Goal: Task Accomplishment & Management: Use online tool/utility

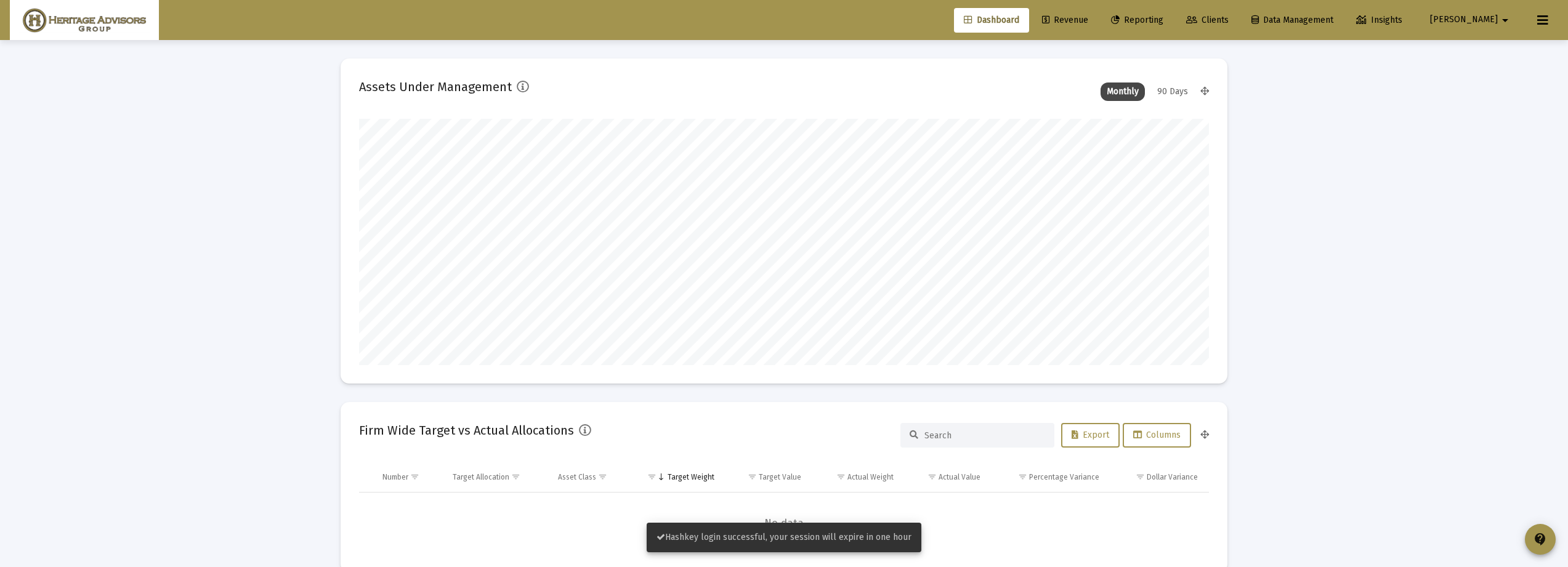
scroll to position [246, 457]
type input "[DATE]"
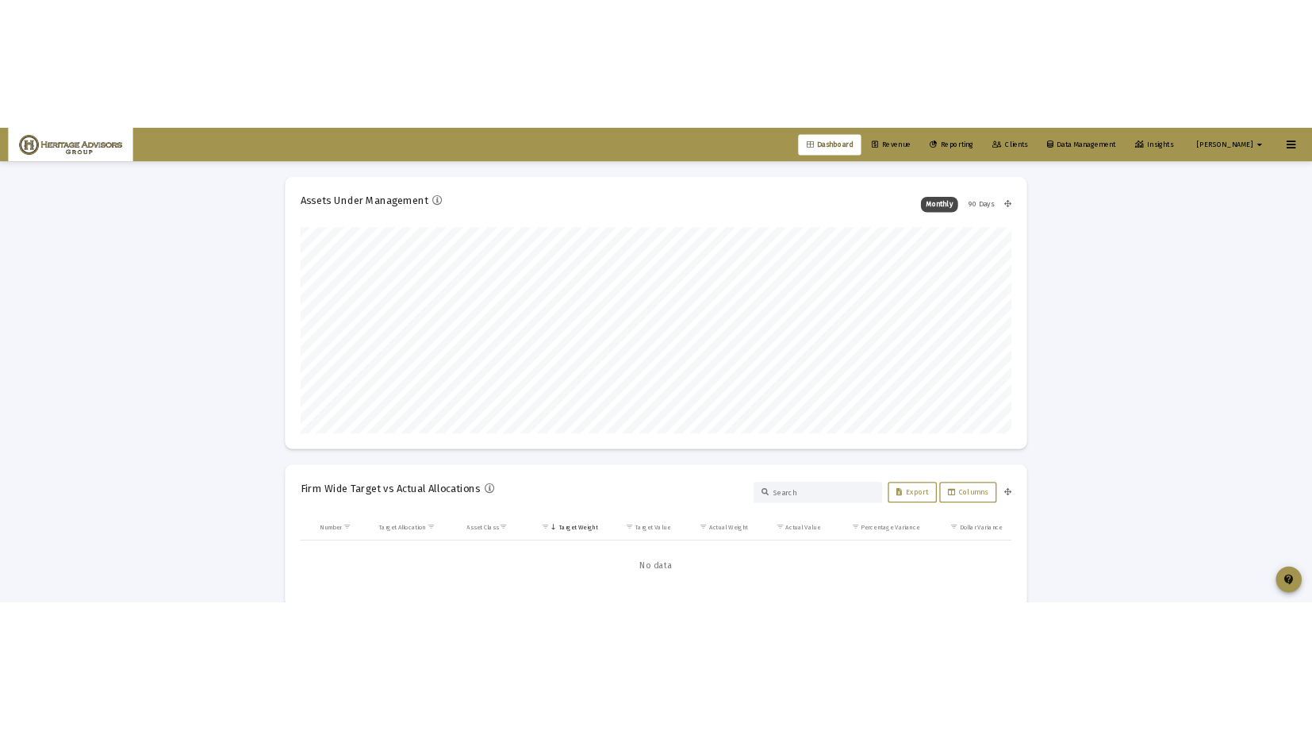
scroll to position [317, 512]
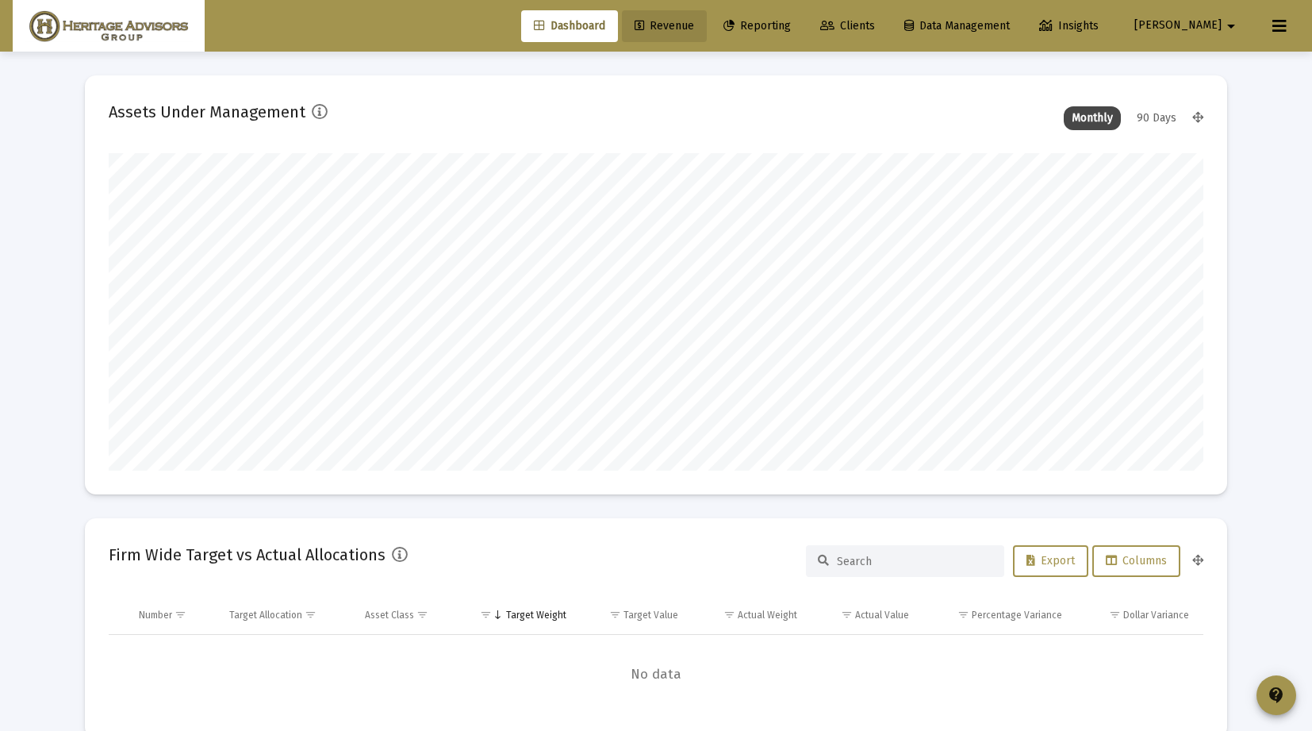
click at [782, 24] on span "Reporting" at bounding box center [756, 25] width 67 height 13
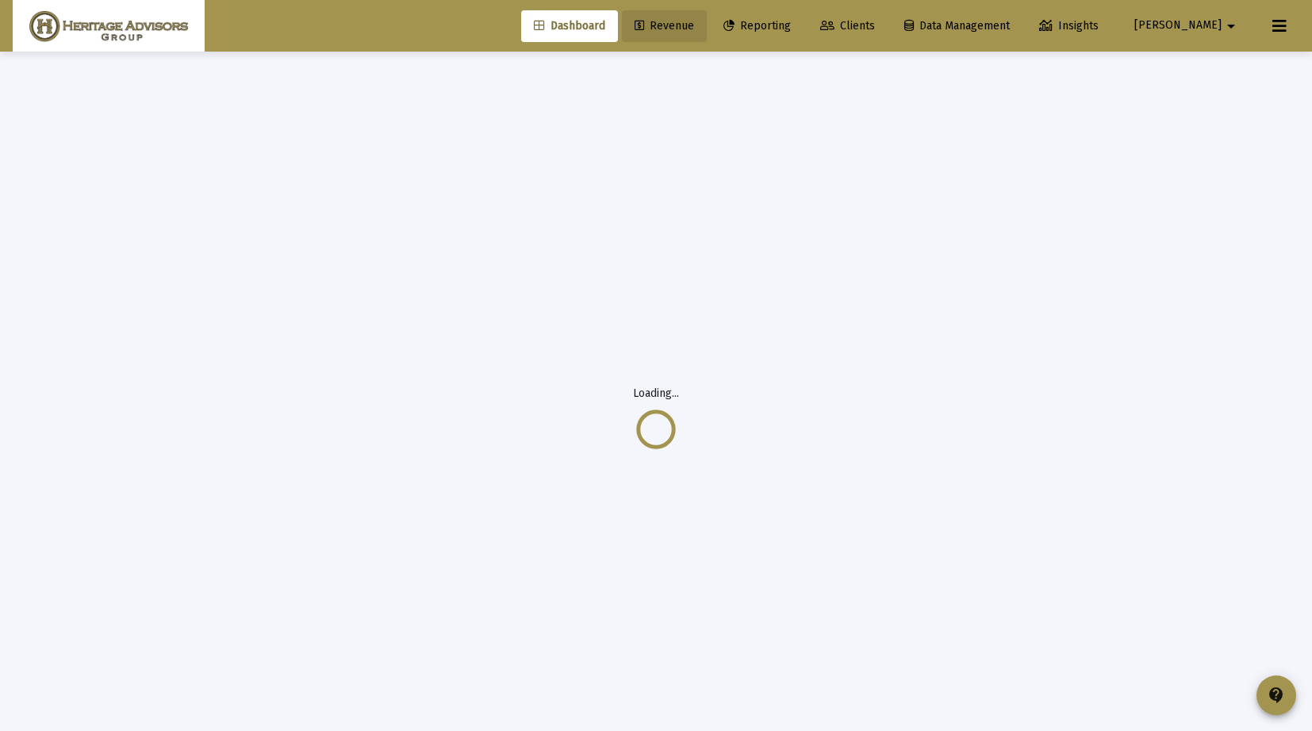
click at [707, 28] on link "Revenue" at bounding box center [664, 26] width 85 height 32
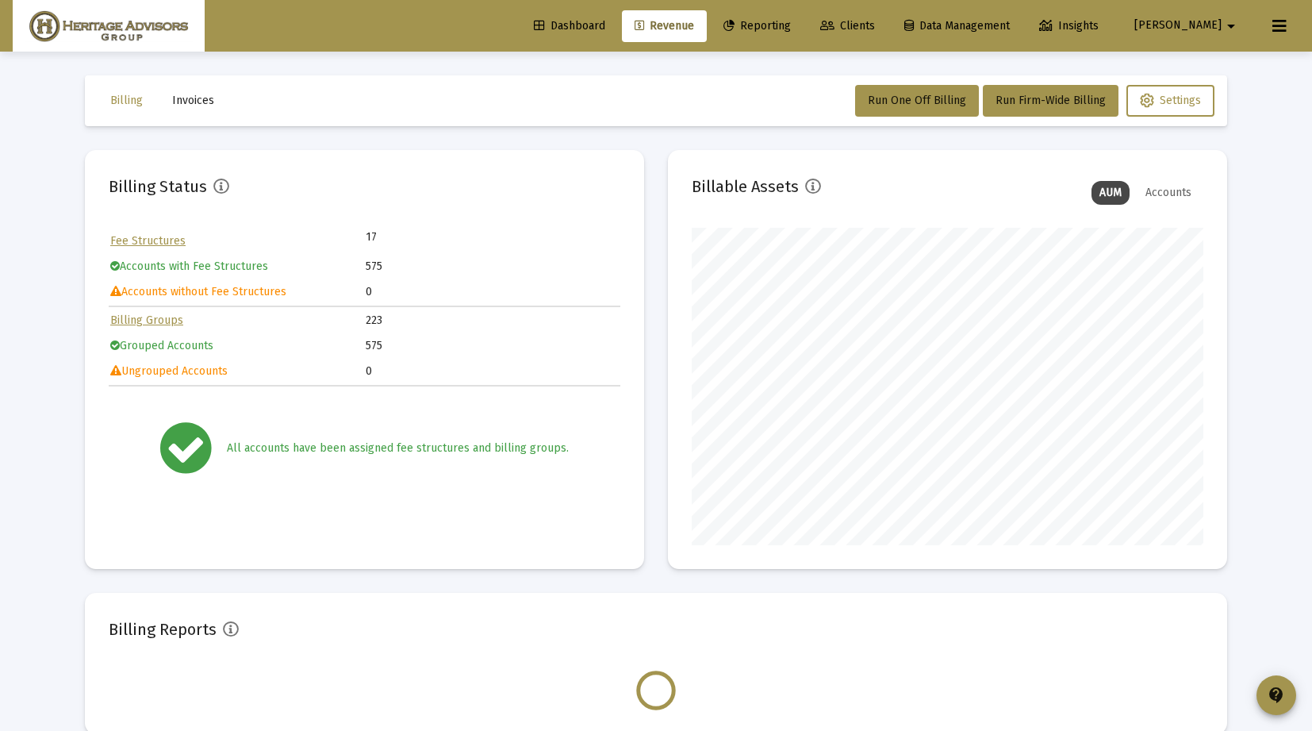
scroll to position [317, 512]
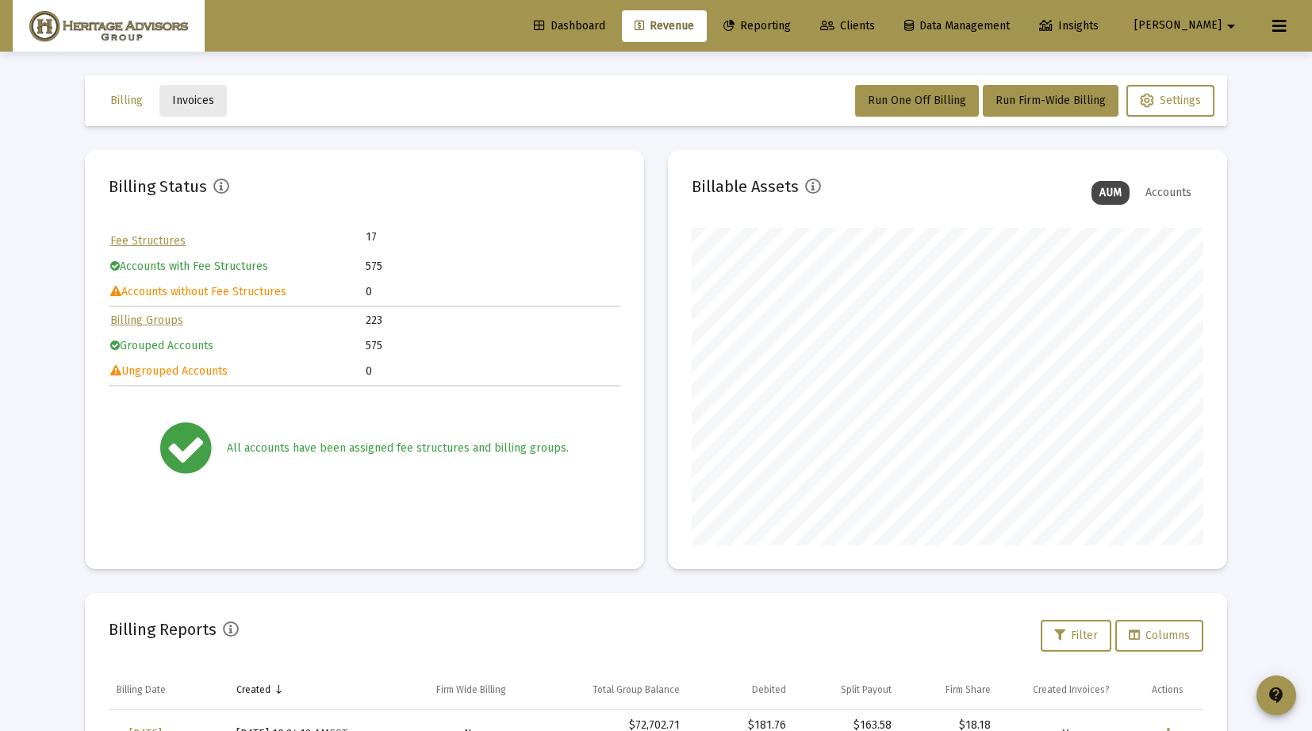
click at [200, 104] on span "Invoices" at bounding box center [193, 100] width 42 height 13
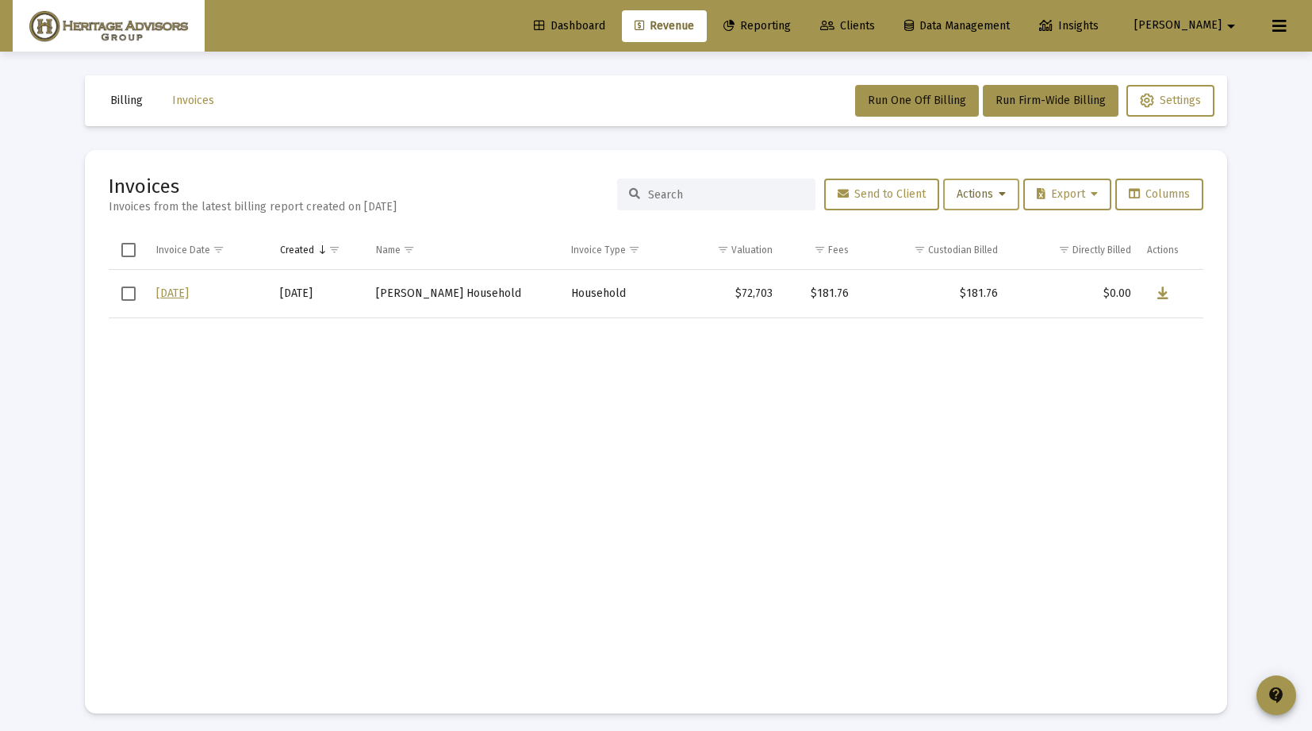
click at [985, 199] on span "Actions" at bounding box center [981, 193] width 49 height 13
click at [999, 265] on button "Load Historical Invoices" at bounding box center [1018, 274] width 169 height 38
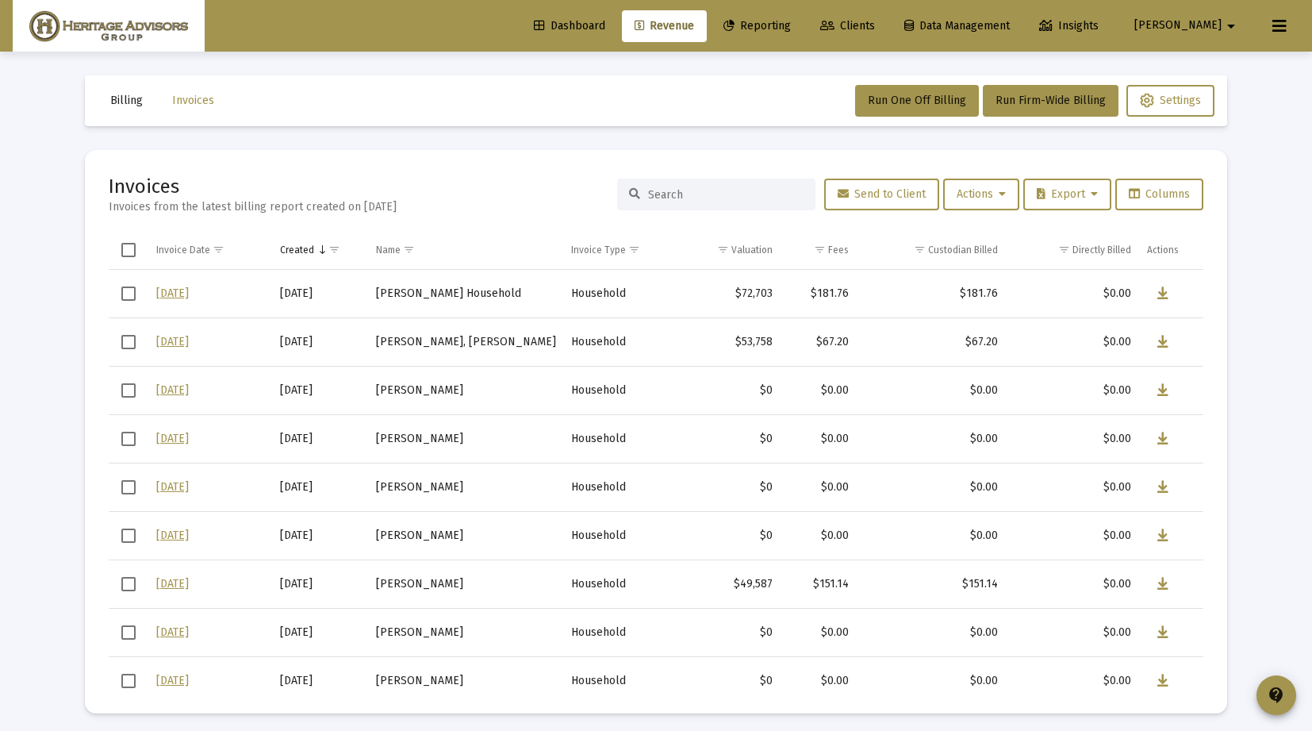
click at [681, 197] on input at bounding box center [725, 194] width 155 height 13
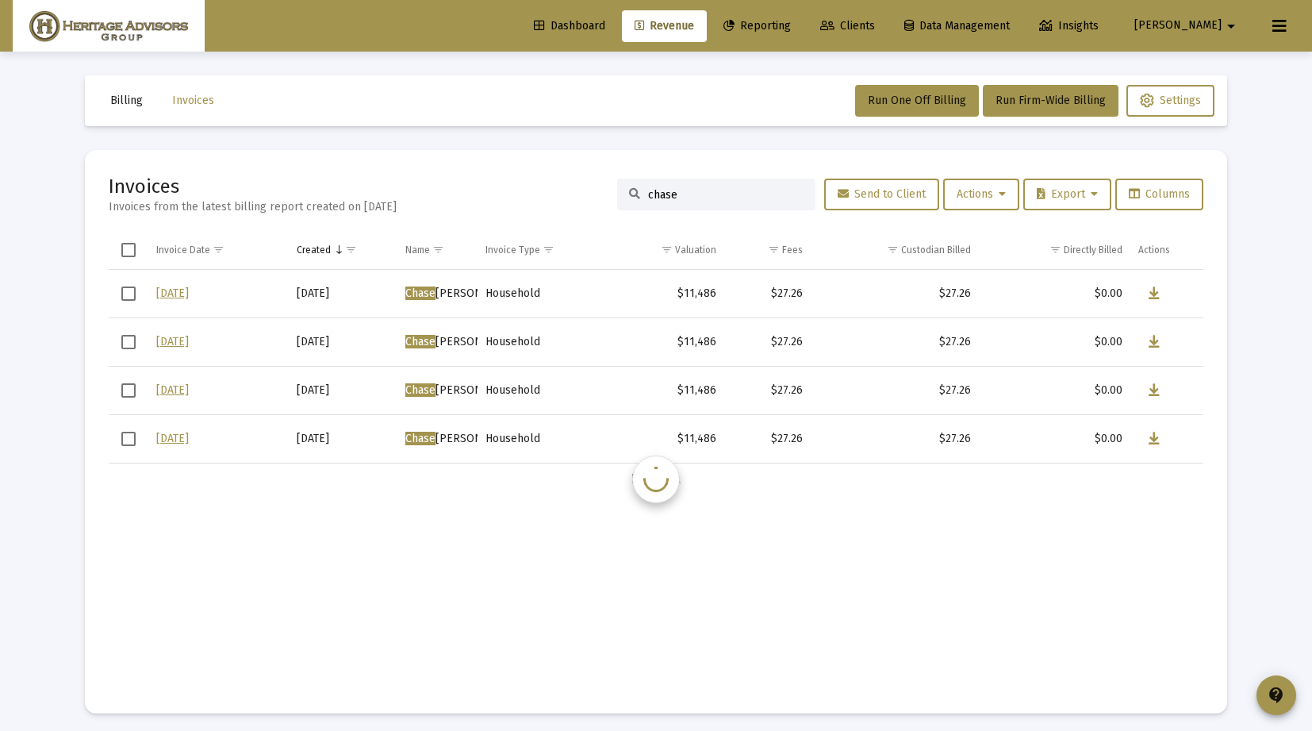
type input "chase"
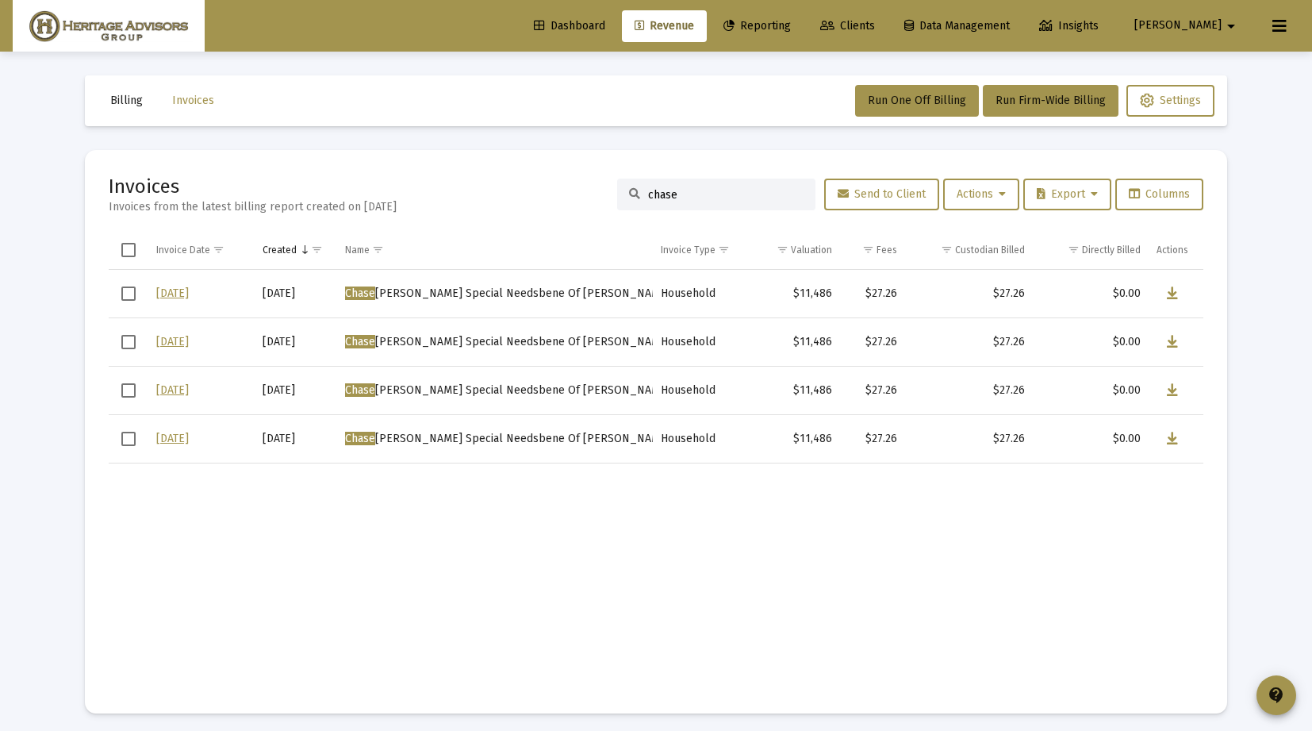
drag, startPoint x: 683, startPoint y: 196, endPoint x: 593, endPoint y: 192, distance: 90.5
click at [593, 192] on div "Invoices Invoices from the latest billing report created on Oct 6, 2025 chase S…" at bounding box center [656, 194] width 1095 height 41
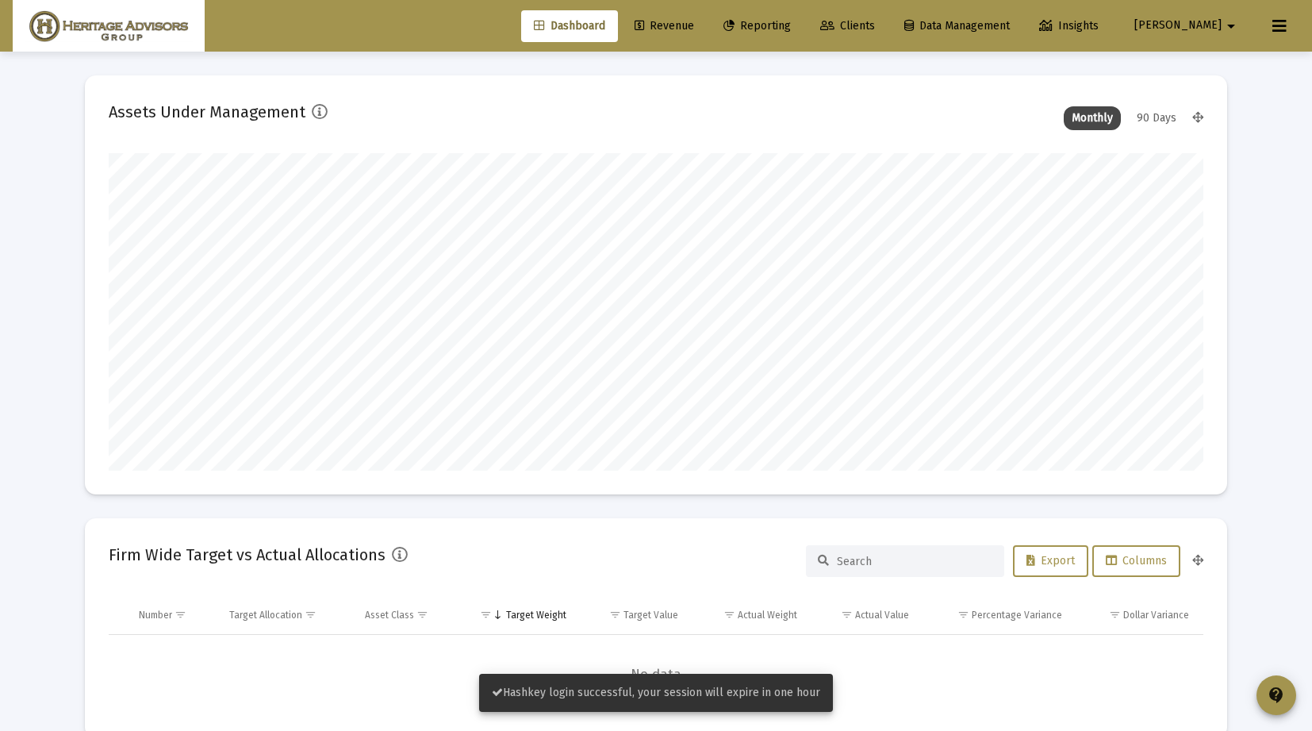
scroll to position [317, 1095]
type input "[DATE]"
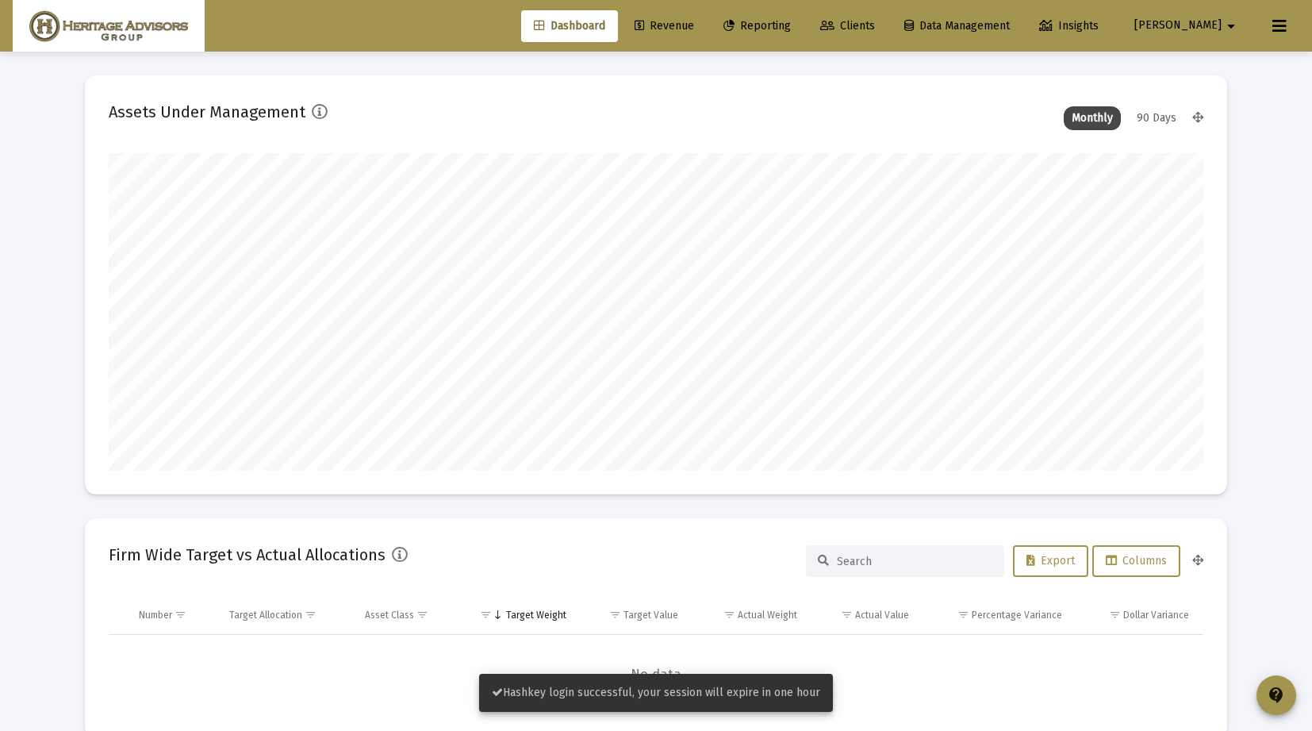
click at [663, 42] on div "Dashboard Revenue Reporting Clients Data Management Insights [PERSON_NAME] arro…" at bounding box center [656, 26] width 1287 height 52
click at [667, 40] on link "Revenue" at bounding box center [664, 26] width 85 height 32
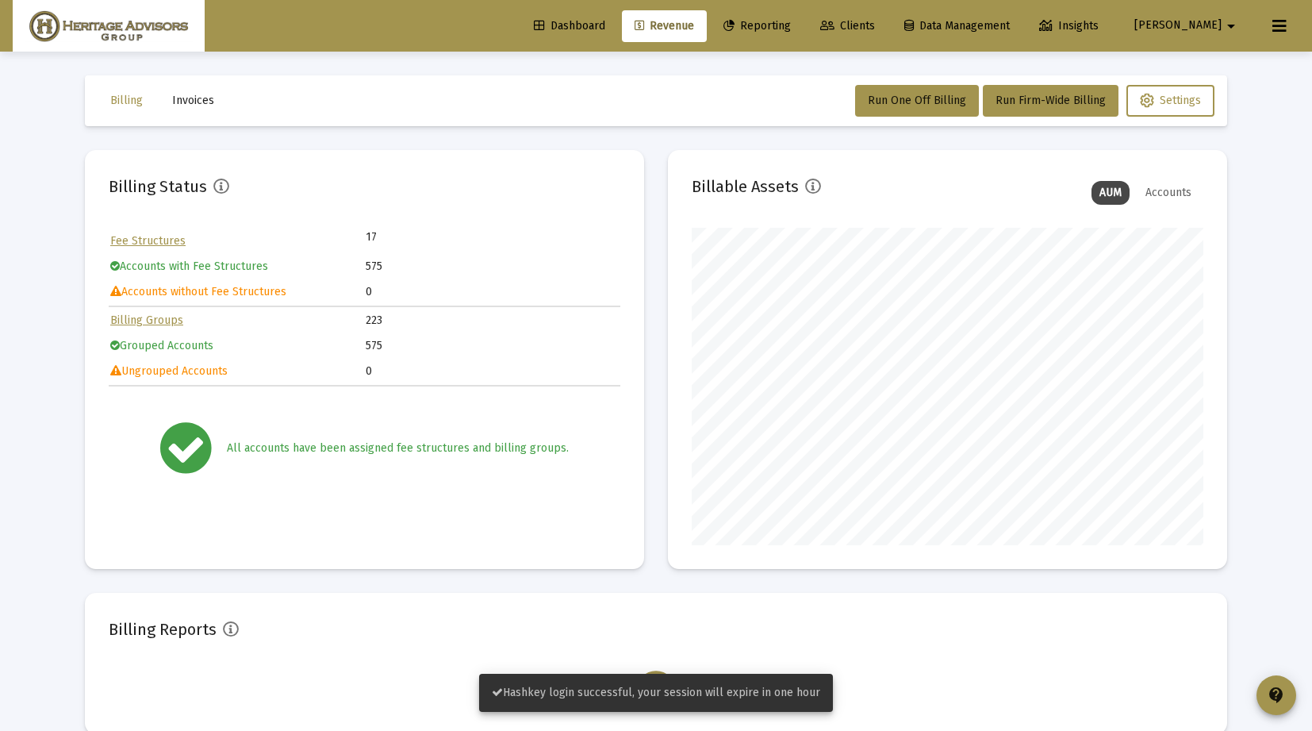
scroll to position [317, 512]
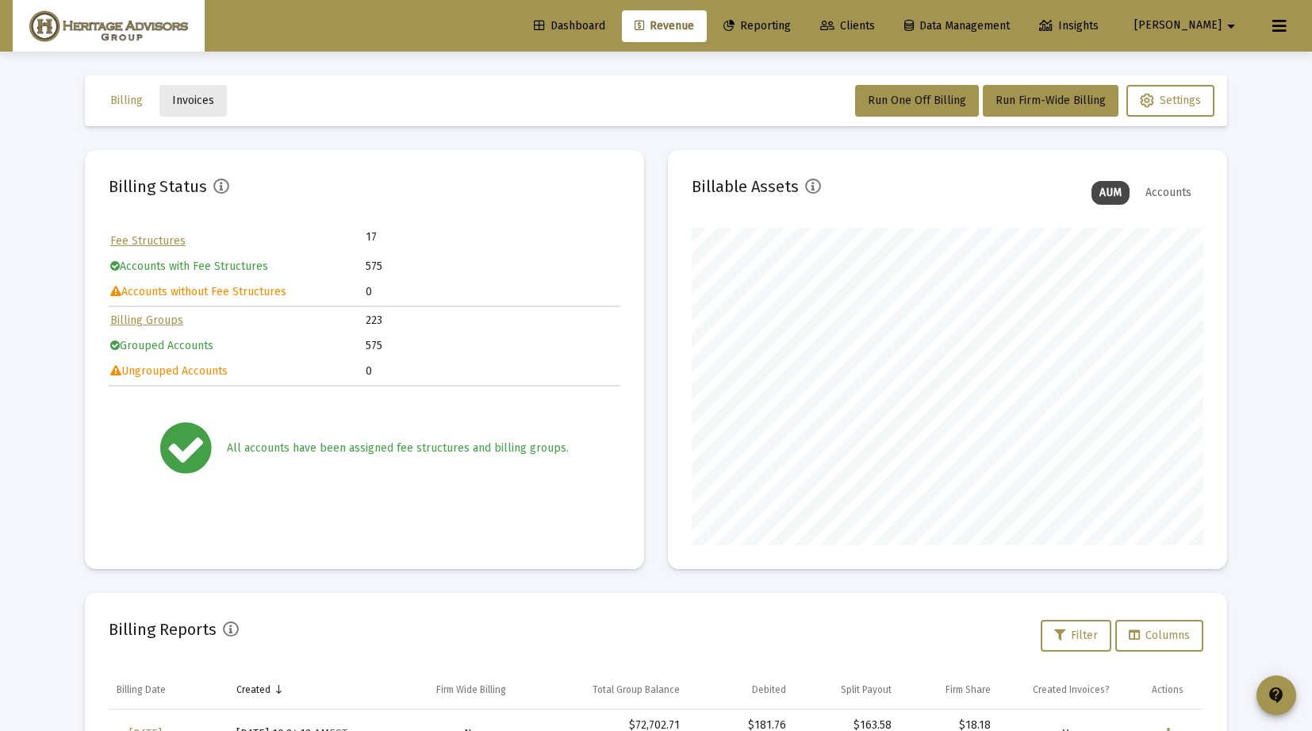
click at [214, 109] on button "Invoices" at bounding box center [192, 101] width 67 height 32
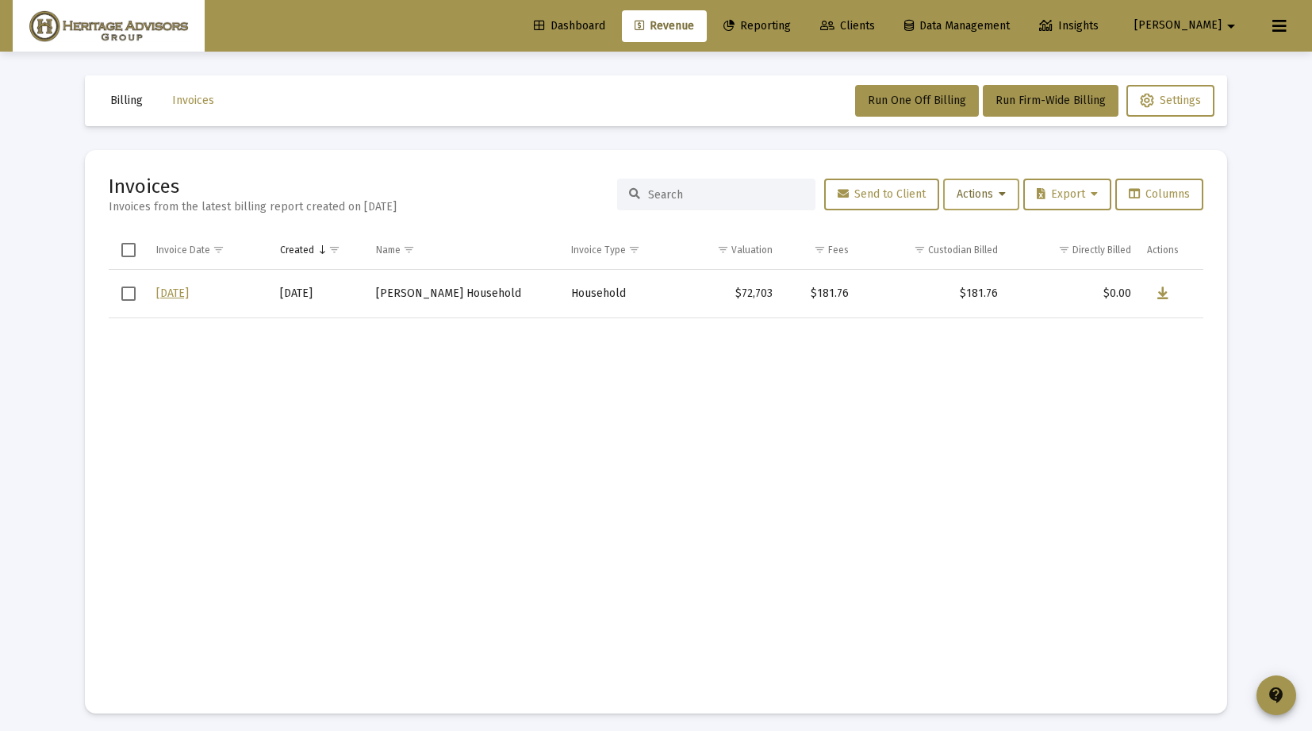
click at [968, 187] on span "Actions" at bounding box center [981, 193] width 49 height 13
click at [404, 160] on div at bounding box center [656, 365] width 1312 height 731
